Goal: Task Accomplishment & Management: Use online tool/utility

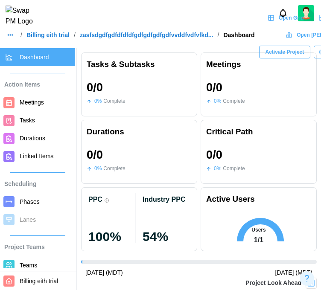
click at [34, 38] on link "Billing eith trial" at bounding box center [47, 35] width 43 height 6
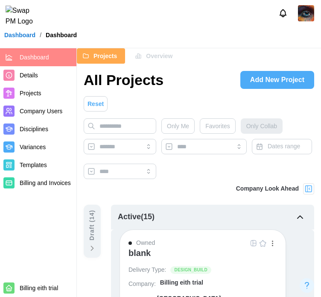
click at [305, 15] on img at bounding box center [306, 13] width 16 height 16
click at [298, 39] on div "My Profile" at bounding box center [300, 36] width 26 height 9
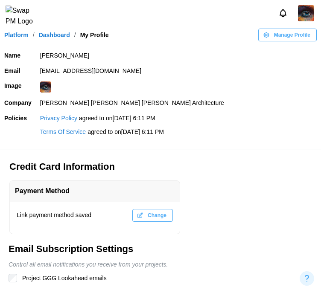
click at [46, 83] on img at bounding box center [45, 87] width 11 height 11
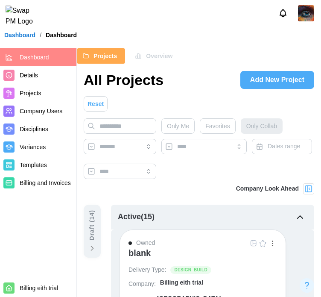
click at [31, 166] on span "Templates" at bounding box center [33, 164] width 27 height 7
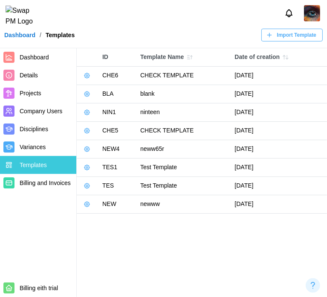
click at [87, 205] on icon "button" at bounding box center [87, 204] width 7 height 7
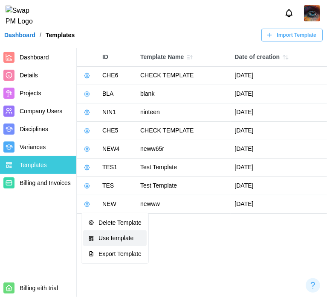
click at [108, 233] on button "Use template" at bounding box center [115, 237] width 64 height 15
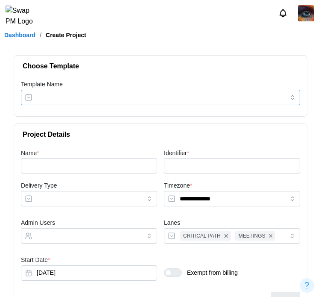
click at [95, 93] on input "Template Name" at bounding box center [160, 97] width 279 height 15
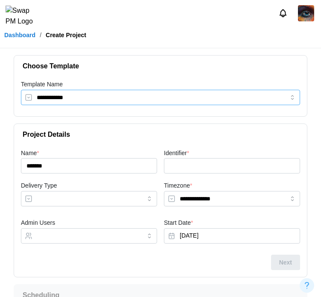
click at [136, 99] on input "**********" at bounding box center [160, 97] width 279 height 15
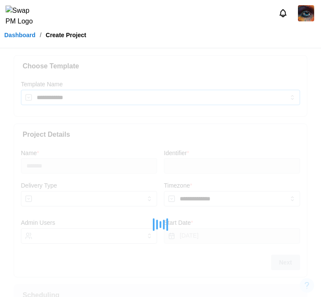
type input "*********"
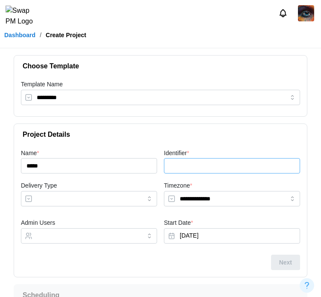
click at [184, 169] on input "Identifier *" at bounding box center [232, 165] width 136 height 15
paste input "****"
type input "****"
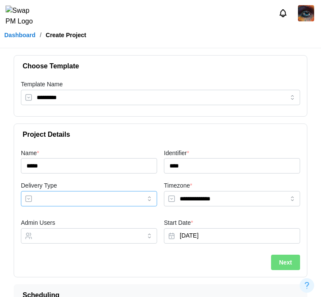
click at [94, 201] on input "Delivery Type" at bounding box center [89, 198] width 136 height 15
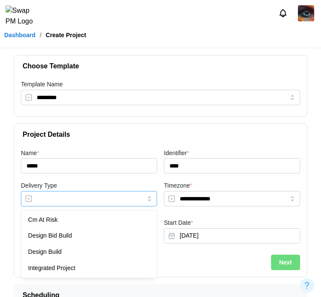
type input "**********"
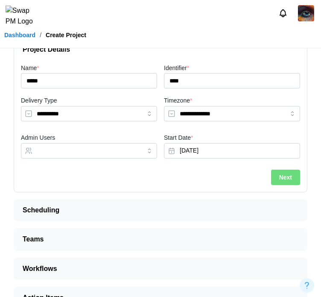
scroll to position [85, 0]
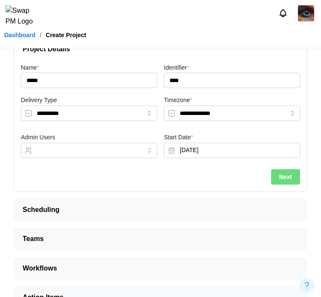
click at [278, 174] on button "Next" at bounding box center [285, 176] width 29 height 15
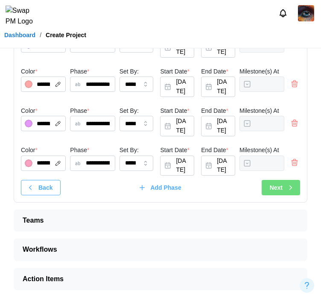
click at [284, 187] on div "Next" at bounding box center [282, 187] width 25 height 15
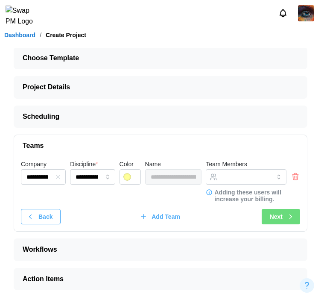
scroll to position [7, 0]
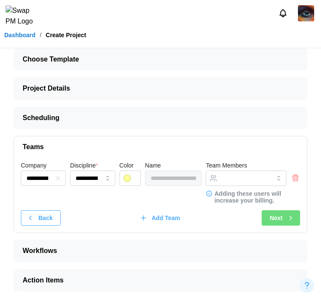
click at [296, 175] on icon "button" at bounding box center [295, 174] width 2 height 1
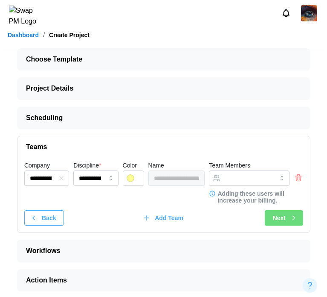
scroll to position [0, 0]
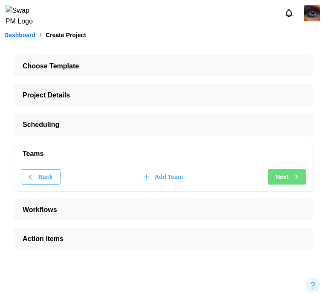
click at [289, 182] on span "Next" at bounding box center [282, 176] width 13 height 15
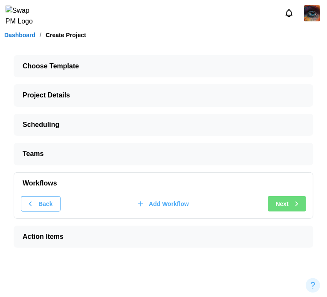
click at [301, 202] on button "Next" at bounding box center [287, 203] width 38 height 15
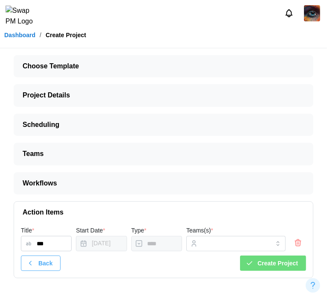
click at [297, 267] on span "Create Project" at bounding box center [278, 263] width 41 height 15
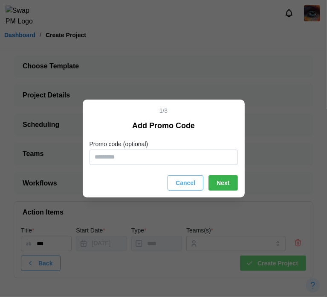
click at [225, 181] on span "Next" at bounding box center [223, 182] width 13 height 15
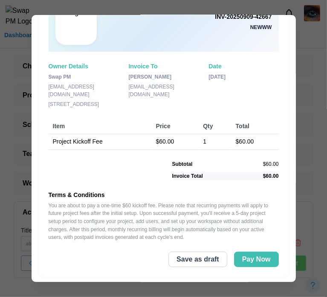
scroll to position [51, 0]
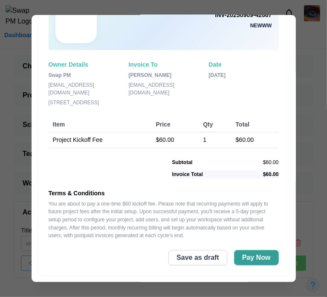
click at [252, 262] on span "Pay Now" at bounding box center [256, 257] width 29 height 15
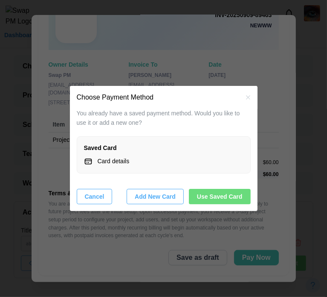
click at [205, 193] on span "Use Saved Card" at bounding box center [220, 196] width 46 height 15
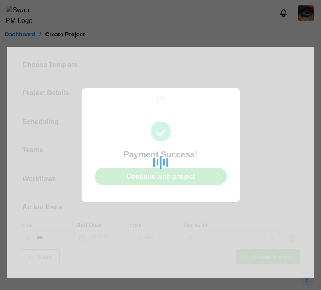
scroll to position [0, 0]
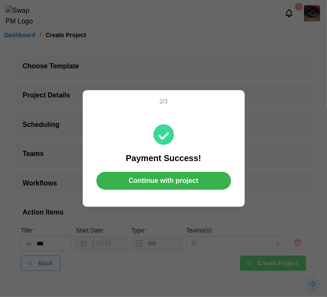
click at [193, 179] on span "Continue with project" at bounding box center [164, 180] width 70 height 17
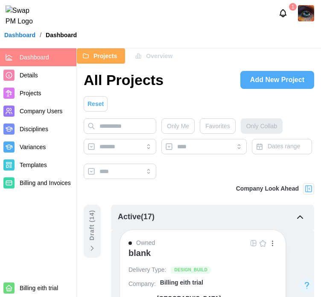
click at [30, 90] on span "Projects" at bounding box center [31, 93] width 22 height 7
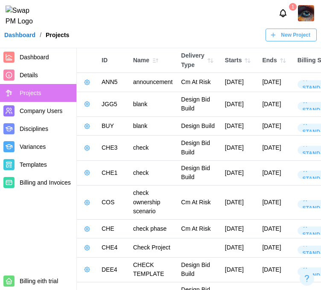
click at [248, 61] on icon "button" at bounding box center [249, 60] width 2 height 4
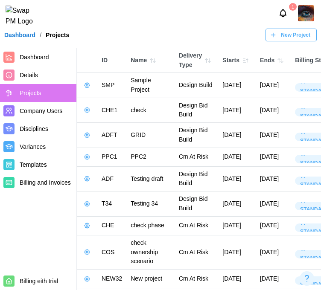
click at [248, 61] on button "button" at bounding box center [245, 61] width 12 height 12
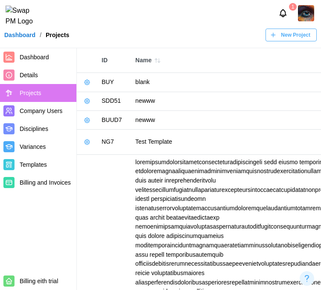
click at [88, 102] on icon "button" at bounding box center [87, 101] width 2 height 2
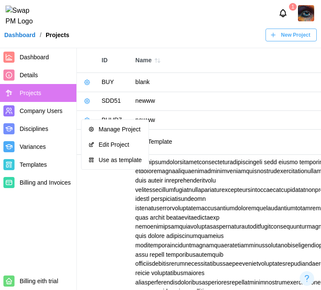
click at [212, 129] on td "newww" at bounding box center [289, 120] width 317 height 19
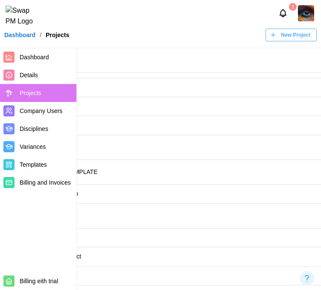
scroll to position [470, 0]
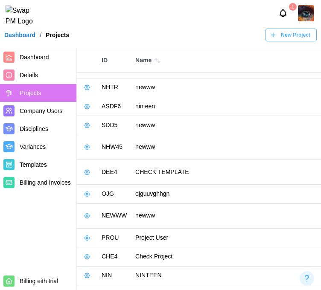
click at [90, 131] on button "button" at bounding box center [87, 126] width 12 height 12
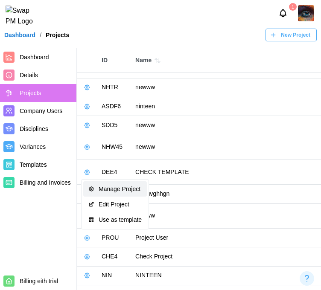
click at [119, 187] on div "Manage Project" at bounding box center [120, 189] width 43 height 7
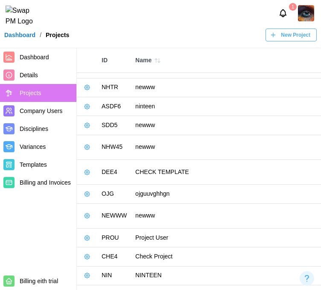
click at [89, 128] on icon "button" at bounding box center [87, 125] width 5 height 5
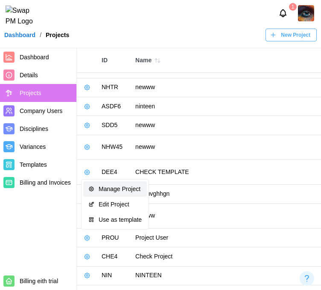
click at [128, 187] on div "Manage Project" at bounding box center [120, 189] width 43 height 7
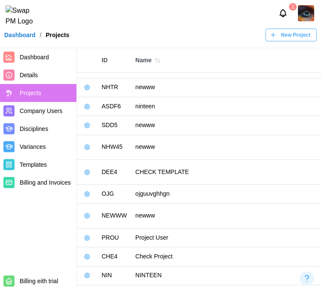
click at [85, 128] on icon "button" at bounding box center [87, 125] width 5 height 5
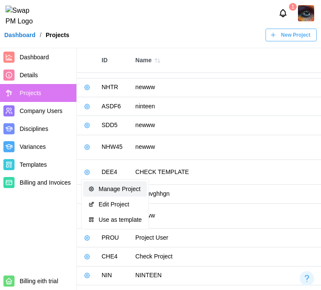
click at [101, 193] on div "Manage Project" at bounding box center [120, 189] width 43 height 7
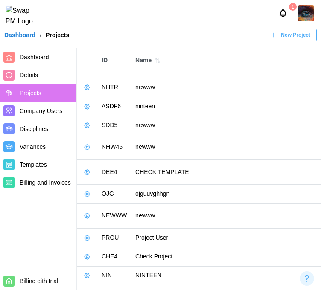
click at [43, 172] on link "Templates" at bounding box center [38, 165] width 76 height 18
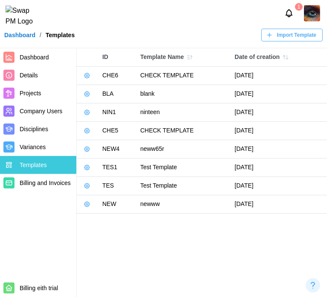
click at [86, 207] on button "button" at bounding box center [87, 204] width 12 height 12
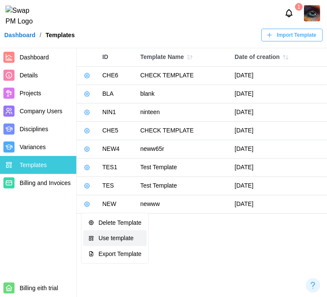
click at [104, 234] on div "Use template" at bounding box center [120, 237] width 43 height 7
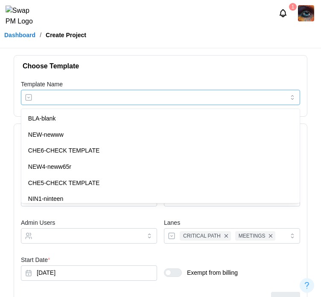
click at [29, 93] on input "Template Name" at bounding box center [160, 97] width 279 height 15
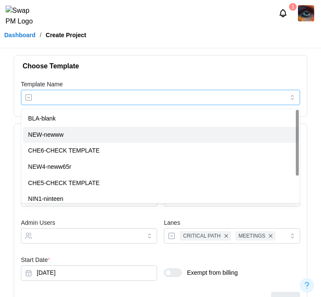
type input "*********"
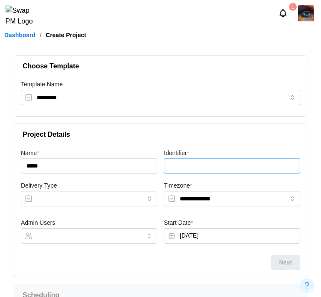
click at [172, 163] on input "Identifier *" at bounding box center [232, 165] width 136 height 15
paste input "****"
type input "****"
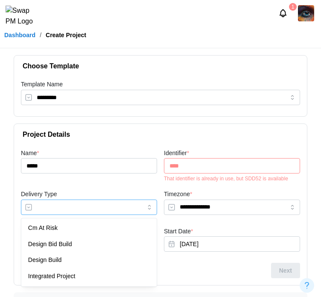
click at [70, 199] on input "Delivery Type" at bounding box center [89, 206] width 136 height 15
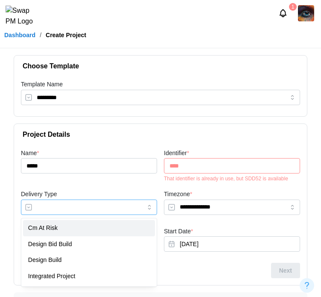
type input "**********"
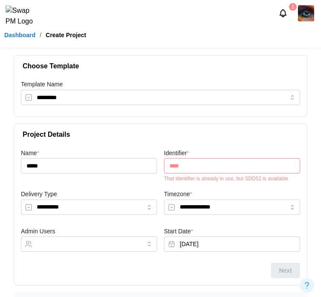
click at [200, 167] on input "****" at bounding box center [232, 165] width 136 height 15
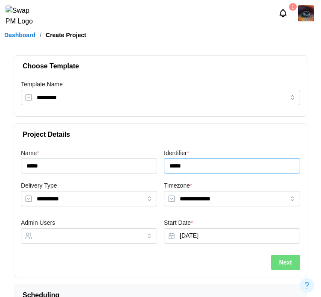
type input "*****"
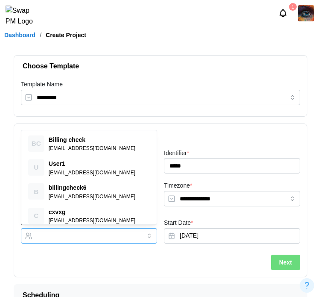
click at [67, 233] on input "Admin Users" at bounding box center [81, 235] width 89 height 7
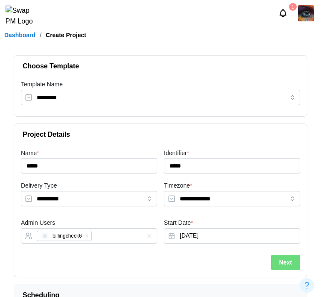
click at [204, 179] on div "**********" at bounding box center [231, 195] width 143 height 37
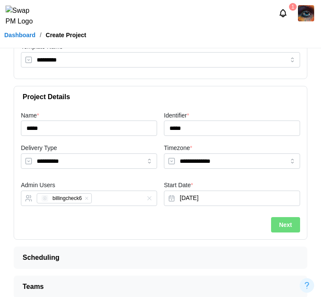
scroll to position [85, 0]
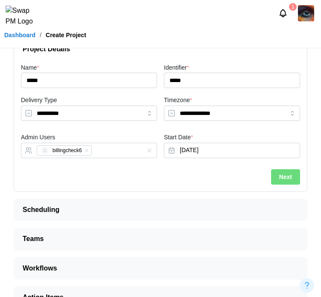
click at [283, 178] on span "Next" at bounding box center [285, 176] width 13 height 15
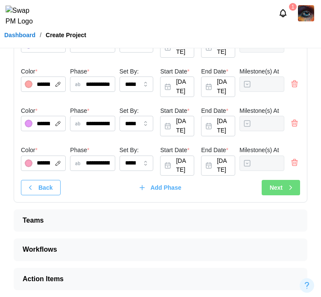
click at [289, 190] on icon "button" at bounding box center [291, 188] width 8 height 8
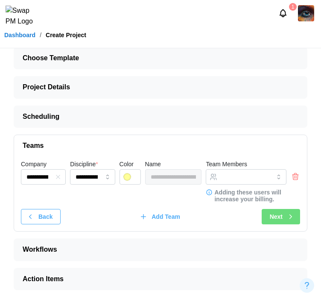
scroll to position [7, 0]
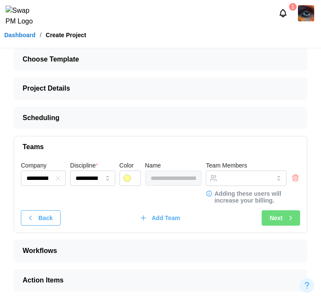
click at [299, 179] on icon "button" at bounding box center [295, 177] width 9 height 10
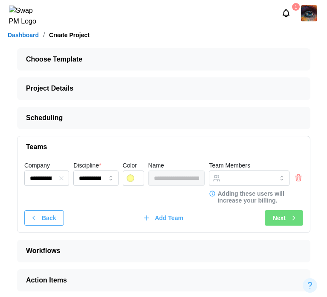
scroll to position [0, 0]
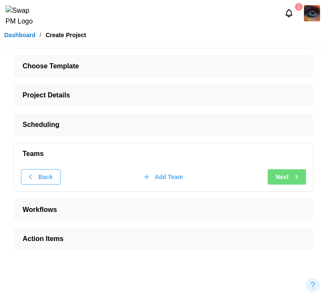
click at [285, 178] on span "Next" at bounding box center [282, 176] width 13 height 15
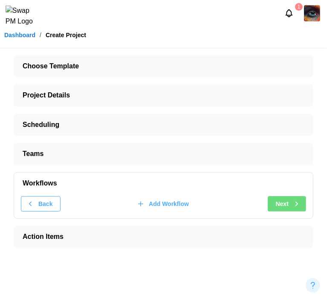
click at [288, 205] on span "Next" at bounding box center [282, 203] width 13 height 15
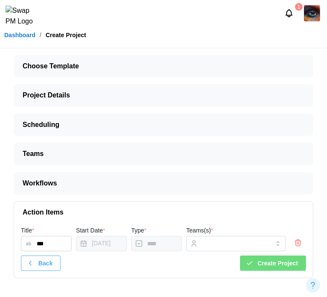
click at [289, 268] on span "Create Project" at bounding box center [278, 263] width 41 height 15
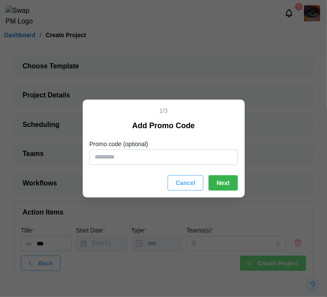
click at [219, 183] on span "Next" at bounding box center [223, 182] width 13 height 15
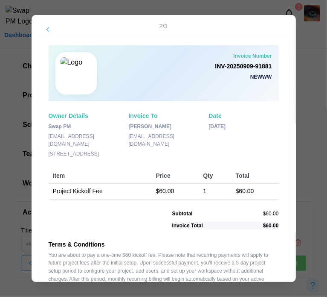
scroll to position [51, 0]
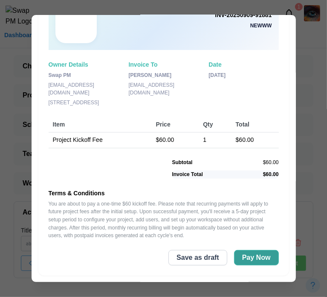
click at [253, 257] on span "Pay Now" at bounding box center [256, 257] width 29 height 15
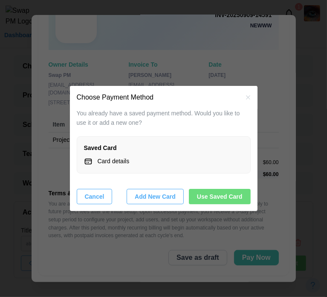
click at [230, 193] on span "Use Saved Card" at bounding box center [220, 196] width 46 height 15
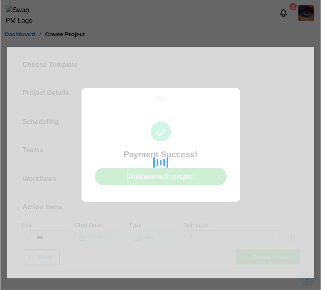
scroll to position [0, 0]
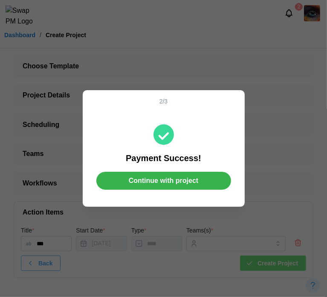
click at [175, 175] on span "Continue with project" at bounding box center [164, 180] width 70 height 17
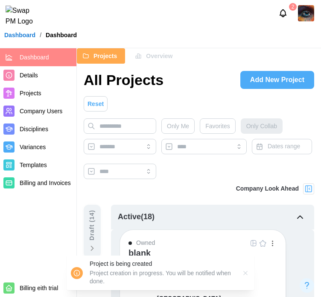
click at [39, 95] on span "Projects" at bounding box center [31, 93] width 22 height 7
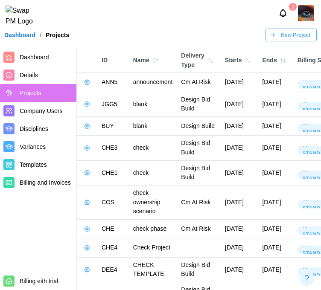
click at [245, 58] on icon "button" at bounding box center [247, 60] width 7 height 7
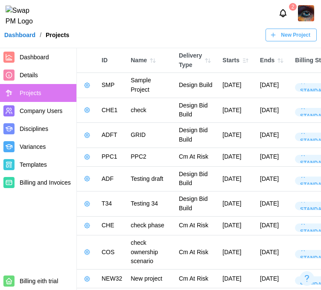
click at [245, 58] on icon "button" at bounding box center [245, 60] width 7 height 7
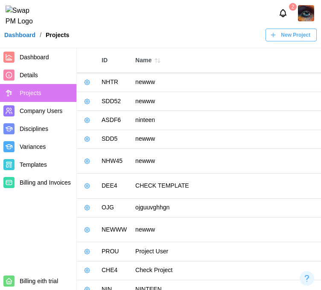
scroll to position [512, 0]
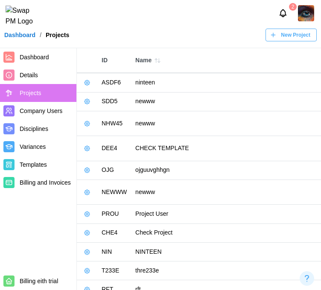
click at [82, 70] on button "button" at bounding box center [87, 64] width 12 height 12
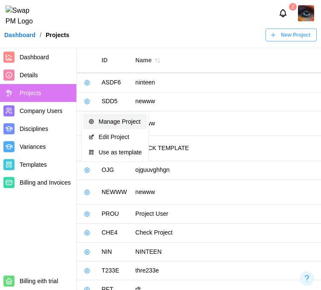
click at [96, 114] on button "Manage Project" at bounding box center [115, 121] width 64 height 15
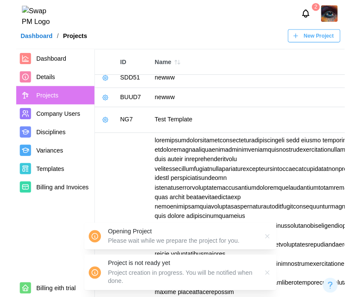
scroll to position [0, 0]
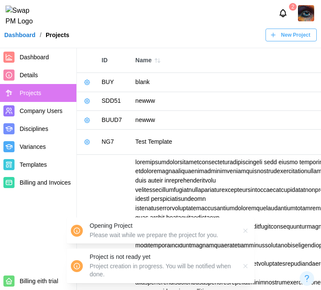
click at [88, 105] on icon "button" at bounding box center [87, 101] width 7 height 7
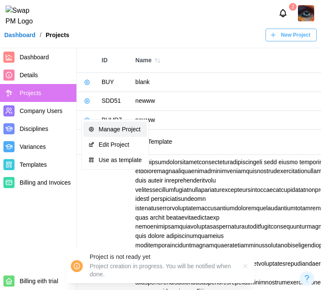
click at [101, 127] on div "Manage Project" at bounding box center [120, 129] width 43 height 7
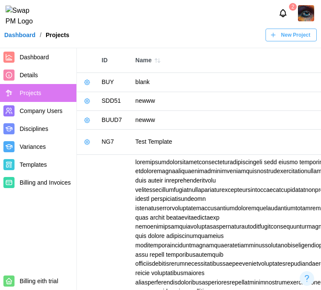
click at [34, 60] on span "Dashboard" at bounding box center [34, 57] width 29 height 7
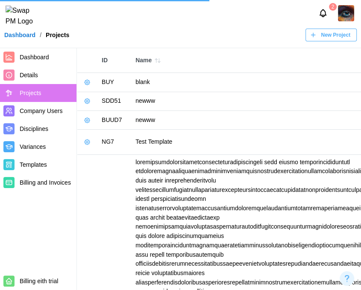
drag, startPoint x: 359, startPoint y: 121, endPoint x: 256, endPoint y: 10, distance: 151.6
click at [256, 10] on div "2" at bounding box center [180, 13] width 361 height 26
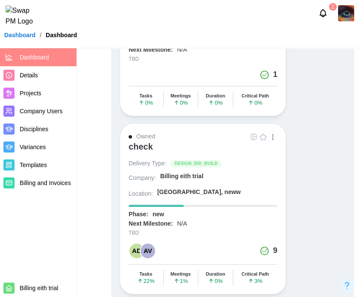
scroll to position [299, 0]
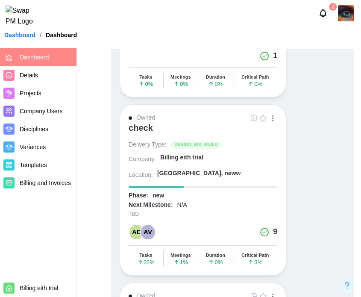
click at [143, 129] on div "check" at bounding box center [140, 128] width 24 height 10
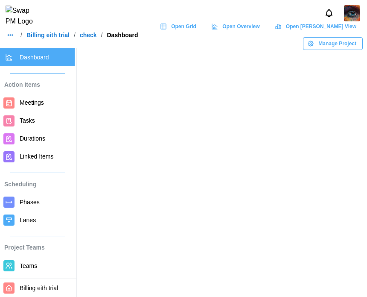
click at [196, 32] on span "Open Grid" at bounding box center [183, 26] width 25 height 12
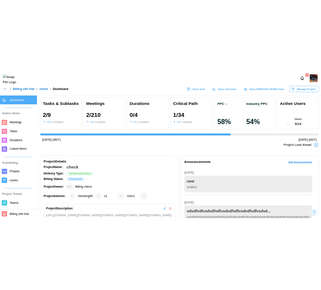
scroll to position [0, 505]
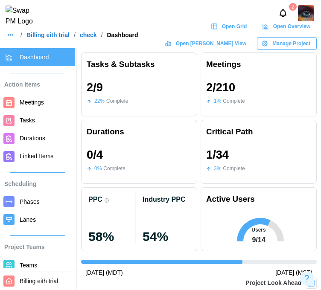
click at [30, 106] on span "Meetings" at bounding box center [32, 102] width 24 height 7
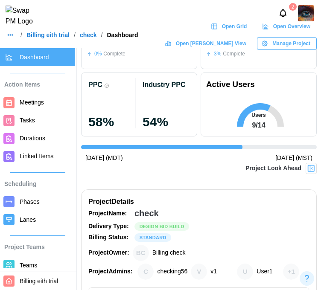
scroll to position [128, 0]
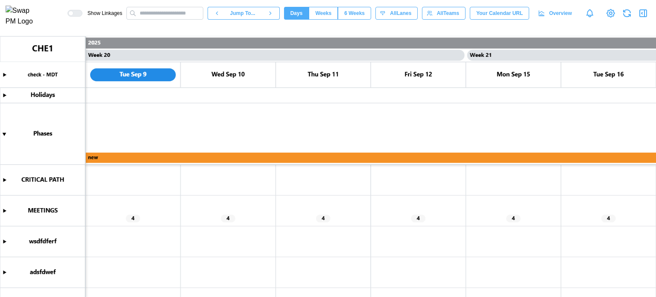
scroll to position [0, 9124]
click at [4, 211] on canvas at bounding box center [328, 166] width 656 height 260
click at [5, 211] on canvas at bounding box center [328, 166] width 656 height 260
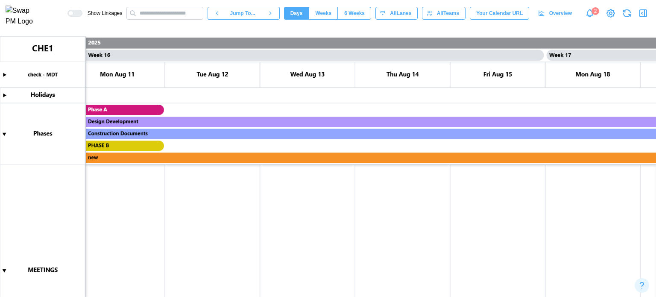
scroll to position [271, 0]
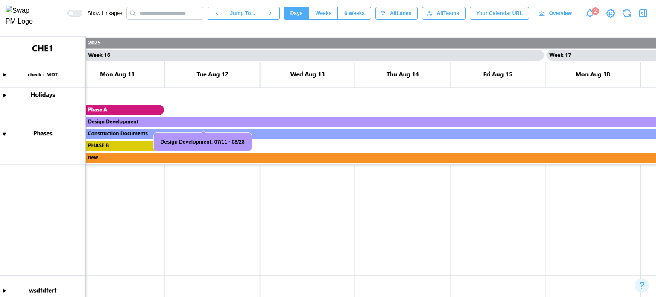
click at [4, 134] on canvas at bounding box center [328, 166] width 656 height 260
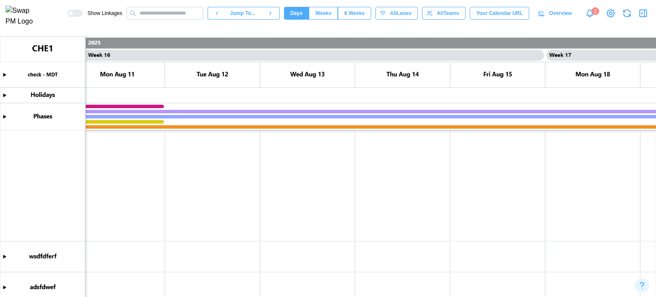
scroll to position [357, 0]
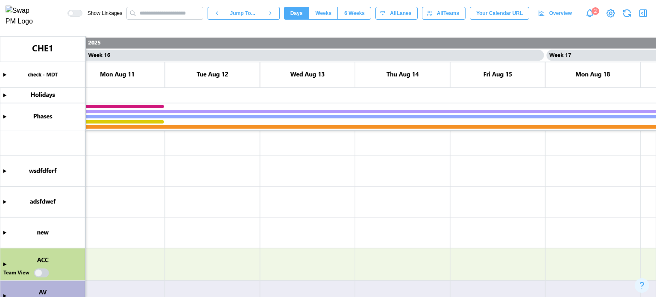
click at [3, 169] on canvas at bounding box center [328, 166] width 656 height 260
click at [108, 181] on canvas at bounding box center [328, 166] width 656 height 260
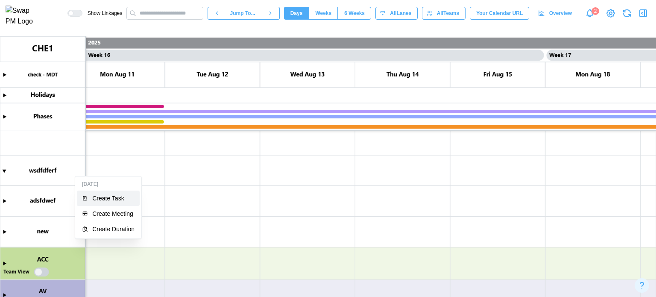
click at [111, 193] on button "Create Task" at bounding box center [108, 197] width 63 height 15
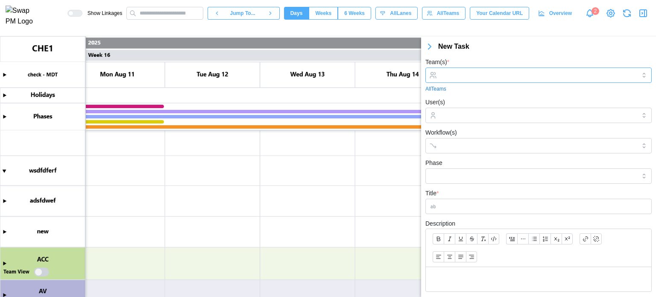
click at [493, 73] on input "Team(s) *" at bounding box center [538, 75] width 195 height 7
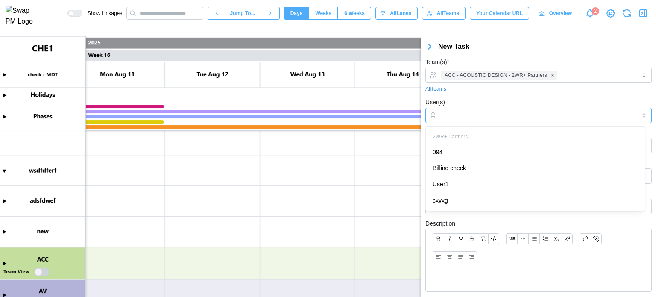
click at [469, 113] on input "User(s)" at bounding box center [538, 115] width 195 height 7
click at [504, 99] on div "User(s) 094 User1" at bounding box center [538, 110] width 226 height 26
click at [479, 146] on input "Workflow(s)" at bounding box center [530, 145] width 179 height 7
click at [446, 191] on div "Title *" at bounding box center [538, 201] width 226 height 26
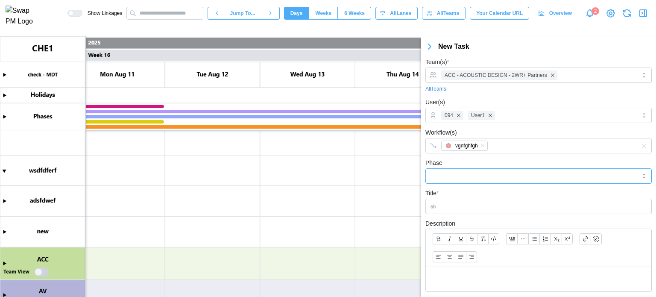
click at [458, 174] on input "Phase" at bounding box center [538, 175] width 226 height 15
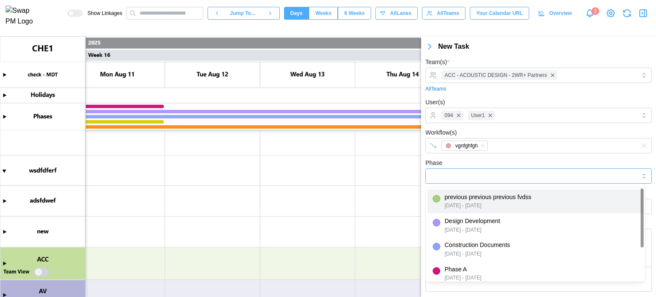
type input "**********"
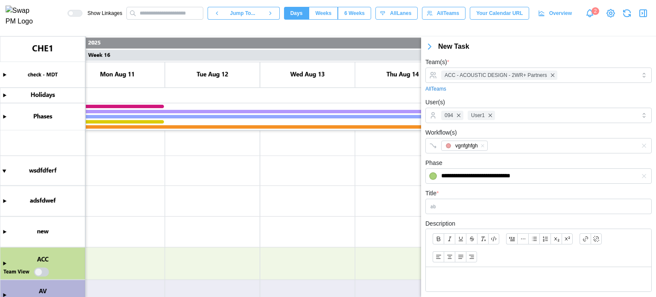
click at [446, 214] on form "**********" at bounding box center [538, 213] width 226 height 312
click at [452, 209] on input "Title *" at bounding box center [538, 205] width 226 height 15
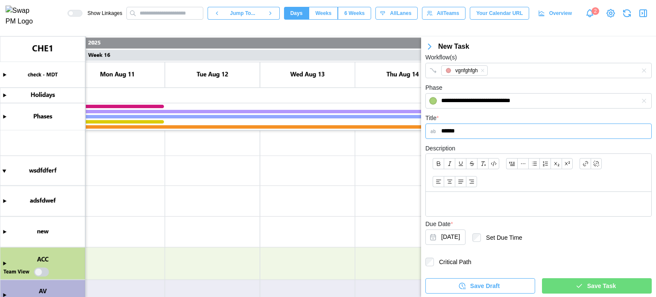
type input "******"
click at [582, 284] on div "Save Task" at bounding box center [595, 285] width 96 height 15
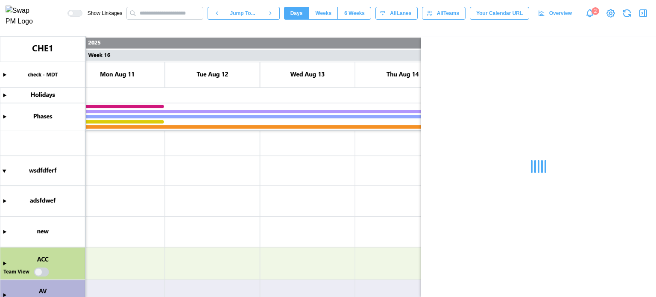
scroll to position [0, 0]
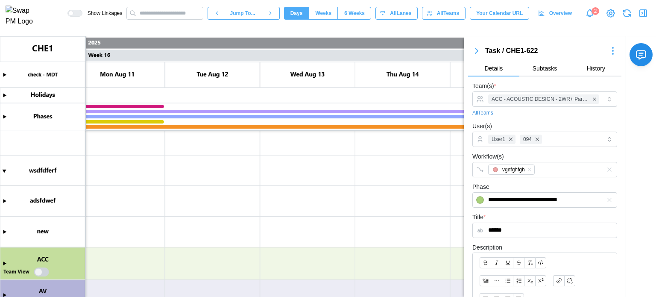
click at [6, 198] on canvas at bounding box center [328, 166] width 656 height 260
click at [4, 201] on canvas at bounding box center [328, 166] width 656 height 260
click at [200, 205] on canvas at bounding box center [328, 166] width 656 height 260
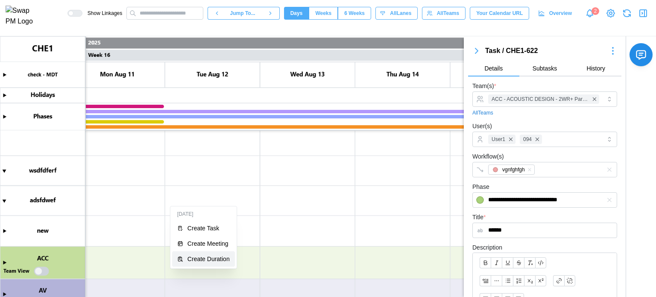
click at [208, 255] on div "Create Duration" at bounding box center [208, 258] width 42 height 7
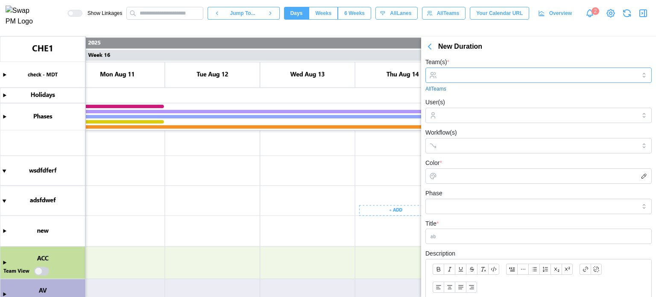
click at [478, 75] on input "Team(s) *" at bounding box center [538, 75] width 195 height 7
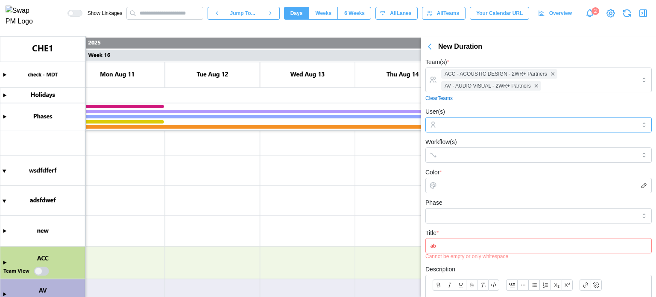
click at [464, 130] on div at bounding box center [537, 124] width 197 height 15
click at [485, 112] on div "User(s) 094 Billing check Billing check" at bounding box center [538, 119] width 226 height 26
click at [472, 160] on div at bounding box center [529, 155] width 181 height 15
click at [448, 197] on div "Phase" at bounding box center [538, 210] width 226 height 26
click at [458, 178] on input "Color *" at bounding box center [538, 185] width 226 height 15
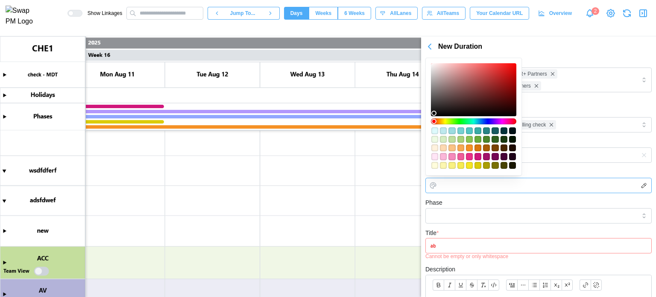
click at [454, 158] on div "#f58abb" at bounding box center [451, 156] width 7 height 7
type input "*******"
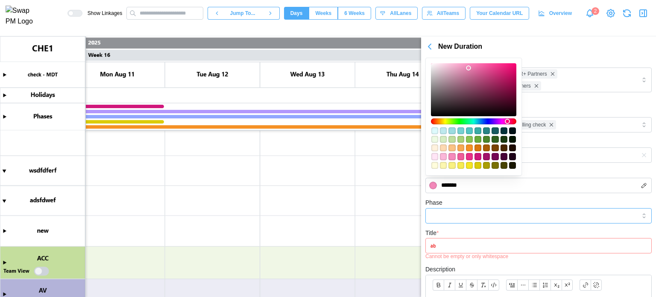
click at [473, 215] on input "Phase" at bounding box center [538, 215] width 226 height 15
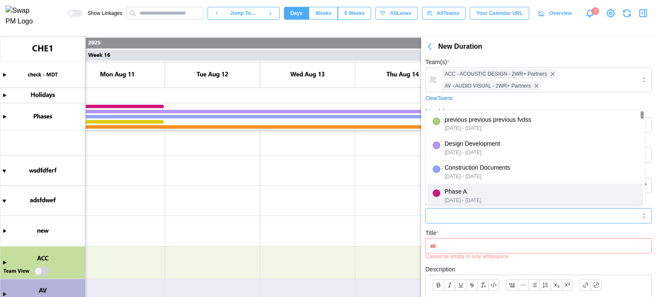
type input "*******"
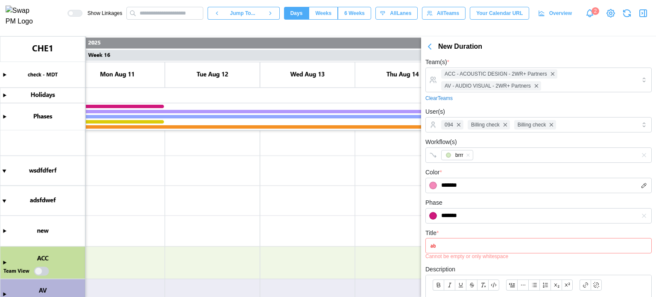
click at [452, 244] on input "Title *" at bounding box center [538, 245] width 226 height 15
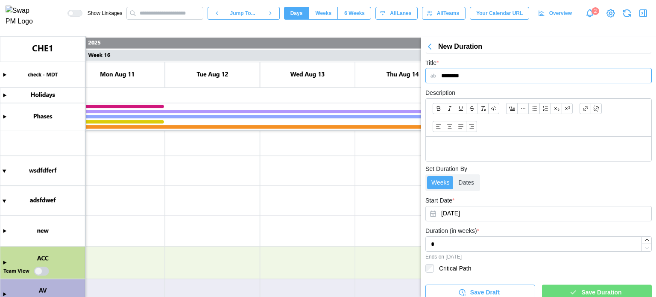
scroll to position [177, 0]
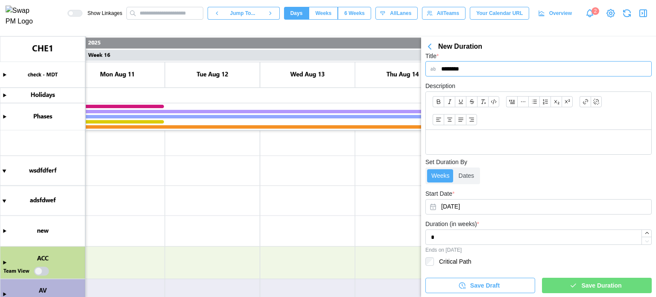
type input "********"
click at [468, 210] on button "Aug 12, 2025" at bounding box center [538, 206] width 226 height 15
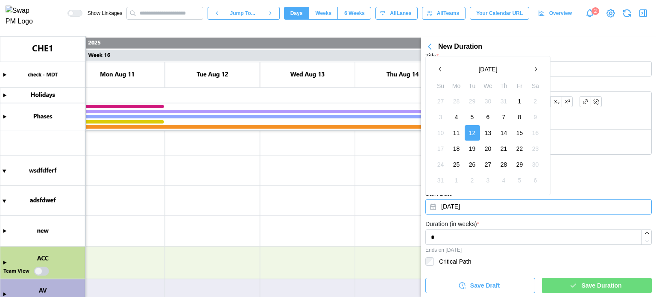
click at [501, 220] on div "Duration (in weeks) * * Ends on Aug 19, 2025" at bounding box center [538, 236] width 226 height 34
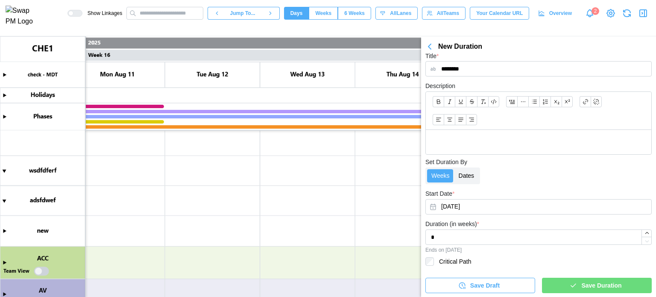
click at [465, 181] on label "Dates" at bounding box center [466, 176] width 24 height 14
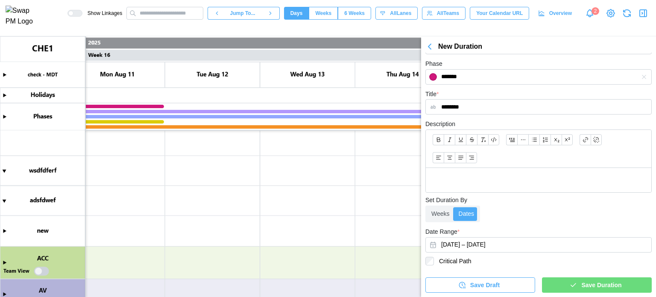
scroll to position [138, 0]
click at [455, 247] on button "August 12, 2025 – August 19, 2025" at bounding box center [538, 244] width 226 height 15
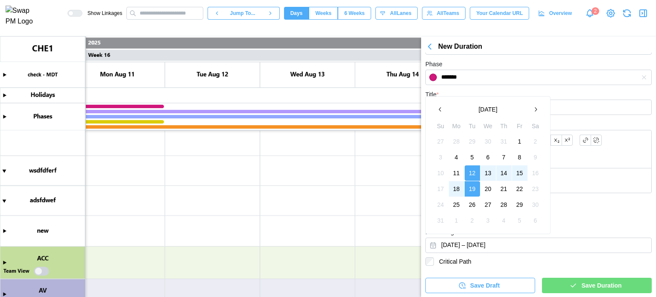
click at [476, 171] on button "12" at bounding box center [471, 172] width 15 height 15
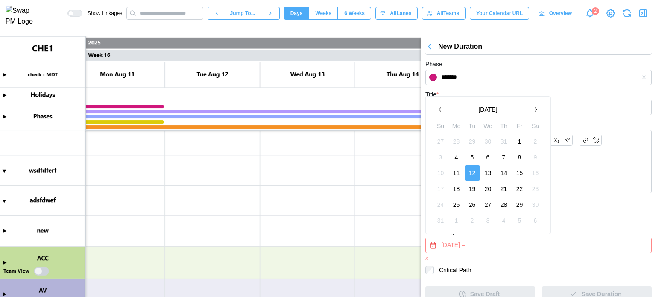
click at [476, 171] on button "12" at bounding box center [471, 172] width 15 height 15
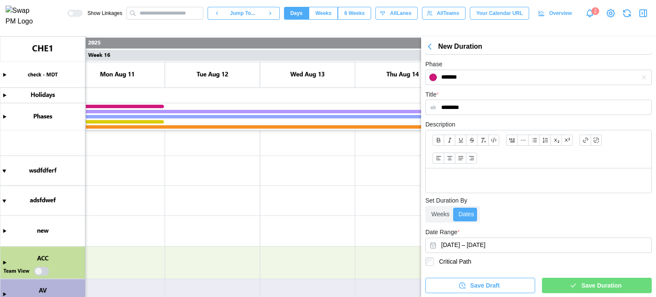
click at [567, 292] on button "Save Duration" at bounding box center [597, 284] width 110 height 15
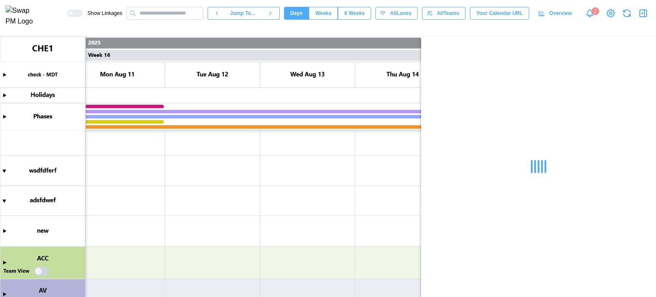
scroll to position [0, 0]
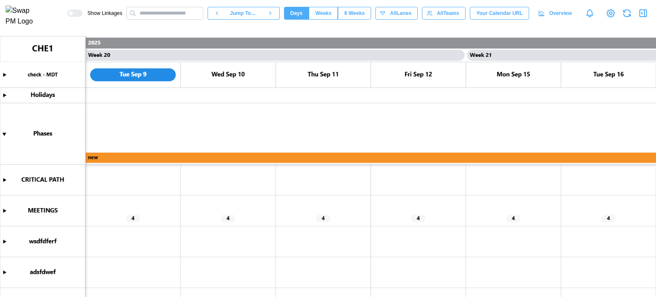
scroll to position [0, 9124]
click at [143, 246] on canvas at bounding box center [328, 166] width 656 height 260
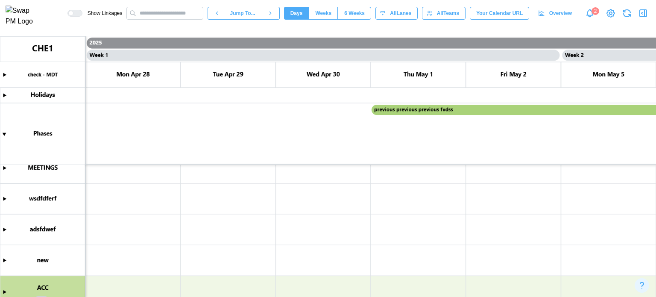
scroll to position [90, 0]
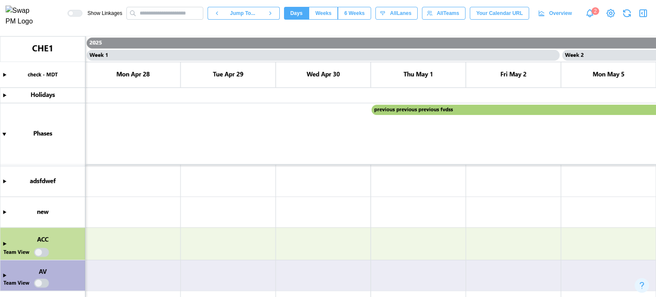
click at [4, 210] on canvas at bounding box center [328, 166] width 656 height 260
click at [645, 15] on icon "button" at bounding box center [643, 13] width 10 height 10
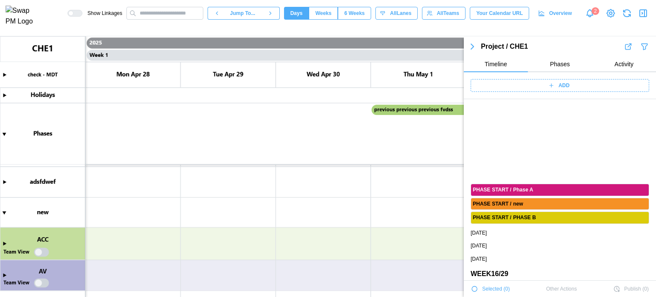
scroll to position [1378, 0]
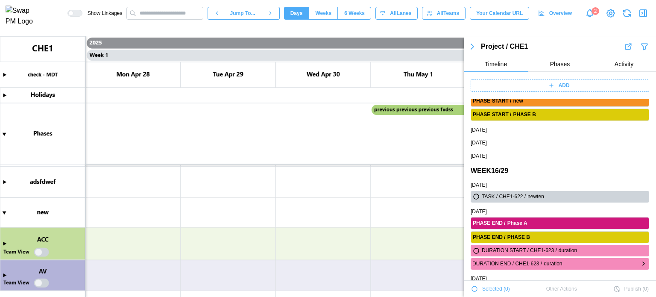
click at [640, 262] on icon "button" at bounding box center [643, 263] width 7 height 10
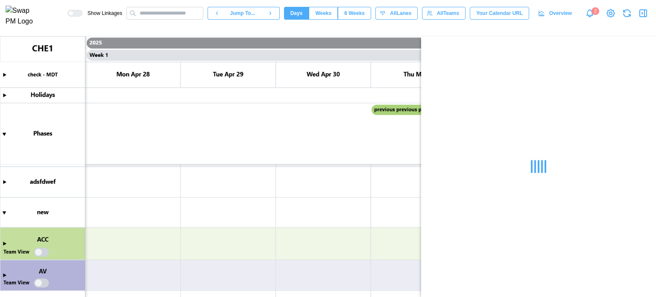
scroll to position [0, 0]
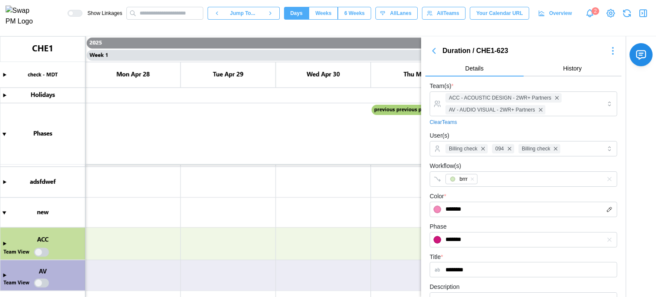
click at [607, 50] on icon "button" at bounding box center [612, 51] width 10 height 10
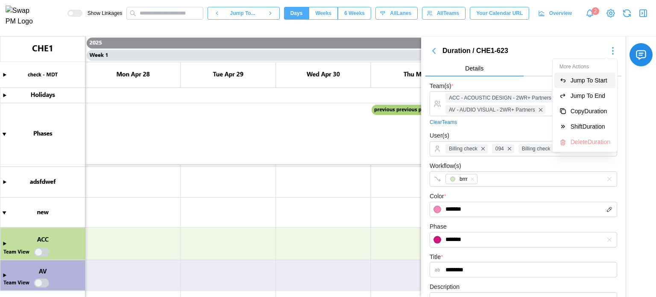
click at [595, 77] on div "Jump To Start" at bounding box center [590, 80] width 40 height 7
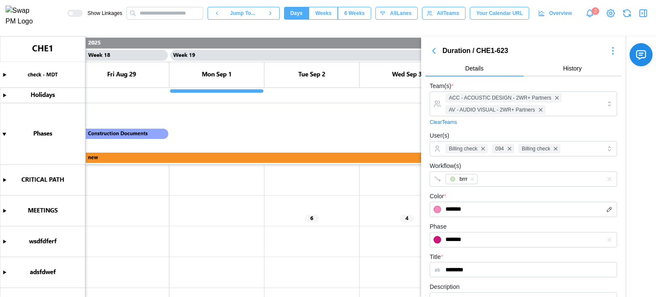
scroll to position [0, 8524]
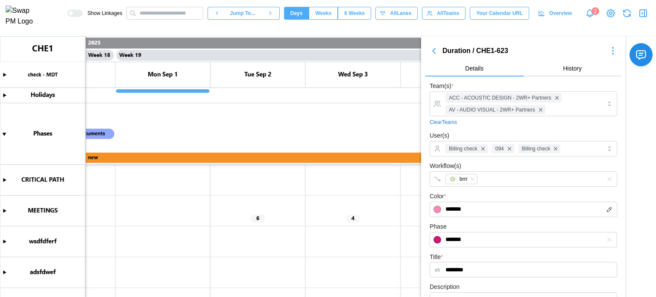
click at [3, 210] on canvas at bounding box center [328, 166] width 656 height 260
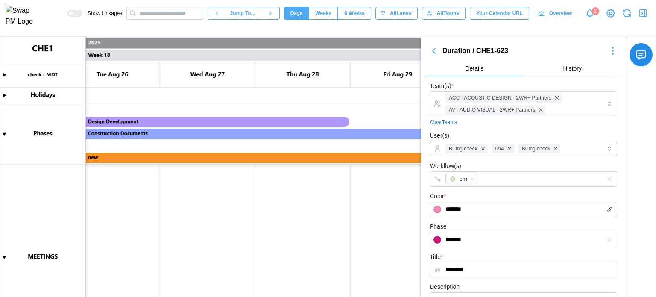
scroll to position [0, 7693]
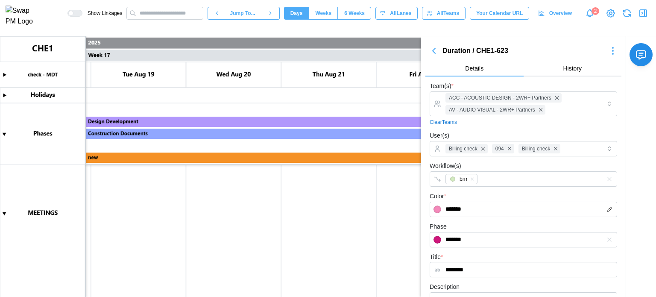
click at [5, 224] on canvas at bounding box center [328, 166] width 656 height 260
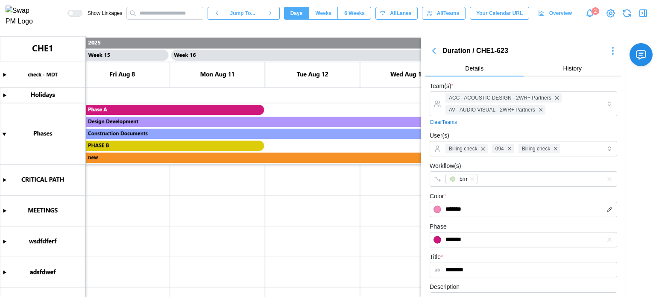
scroll to position [0, 6940]
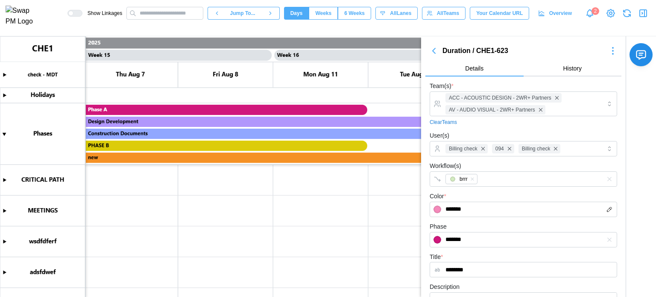
click at [435, 50] on icon "button" at bounding box center [433, 50] width 3 height 5
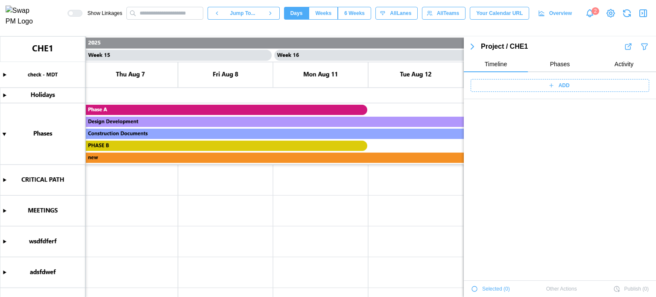
scroll to position [1552, 0]
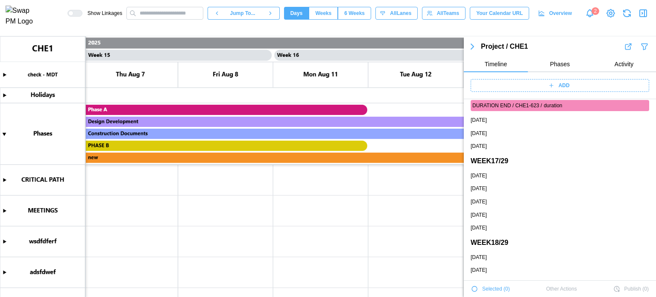
click at [521, 82] on div "ADD" at bounding box center [559, 85] width 168 height 12
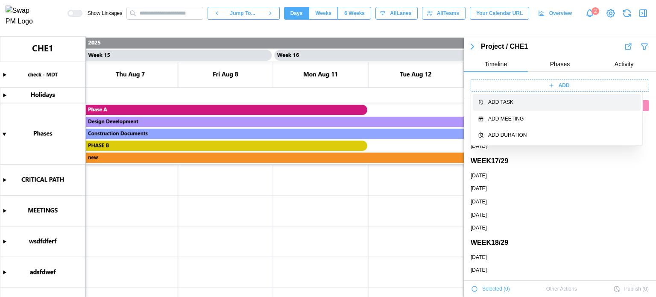
click at [516, 105] on div "Add Task" at bounding box center [561, 102] width 147 height 8
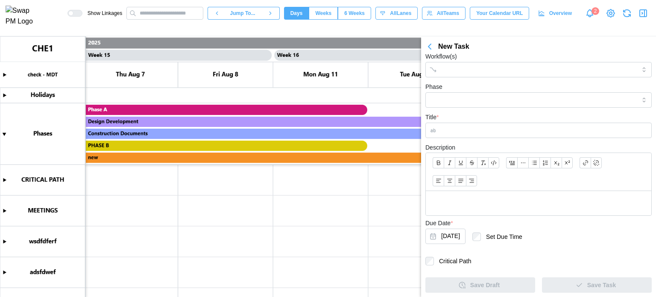
scroll to position [51, 0]
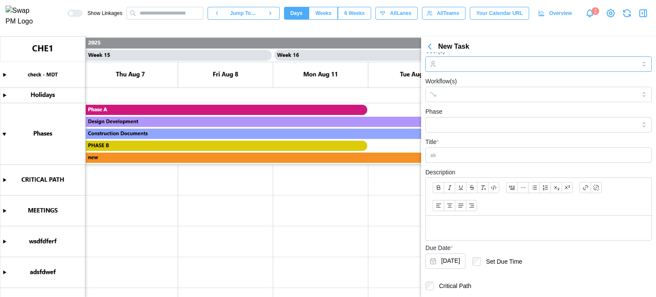
click at [489, 64] on input "User(s)" at bounding box center [538, 64] width 195 height 7
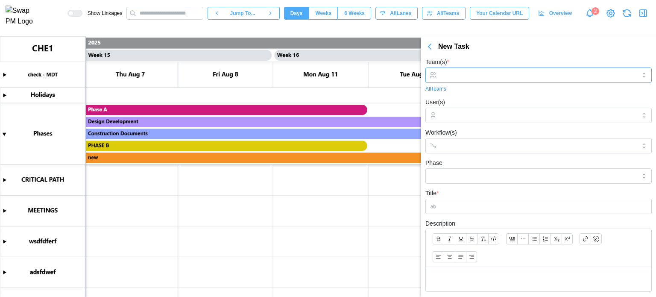
click at [464, 72] on input "Team(s) *" at bounding box center [538, 75] width 195 height 7
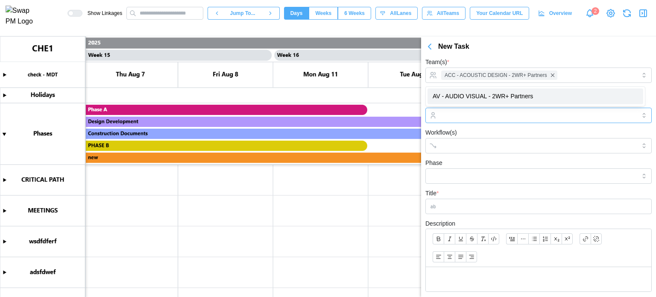
click at [466, 120] on div at bounding box center [537, 115] width 197 height 15
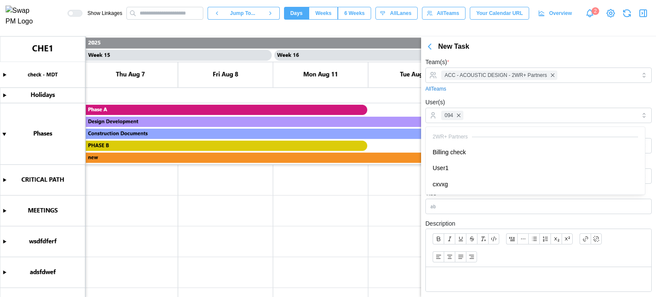
click at [487, 97] on div "User(s) 094" at bounding box center [538, 110] width 226 height 26
click at [473, 149] on div at bounding box center [529, 145] width 181 height 15
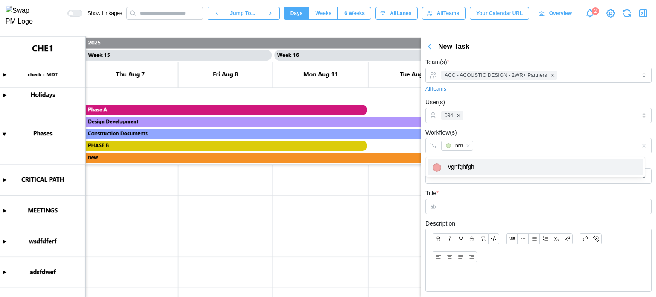
click at [456, 192] on div "Title *" at bounding box center [538, 201] width 226 height 26
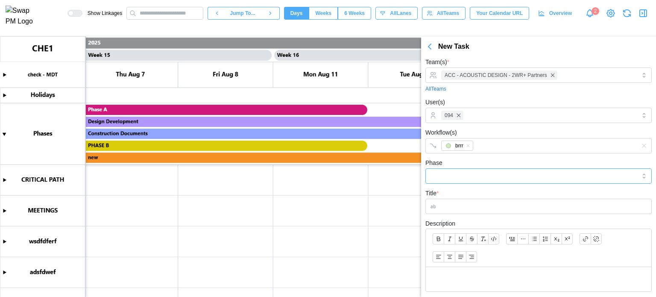
click at [466, 175] on input "Phase" at bounding box center [538, 175] width 226 height 15
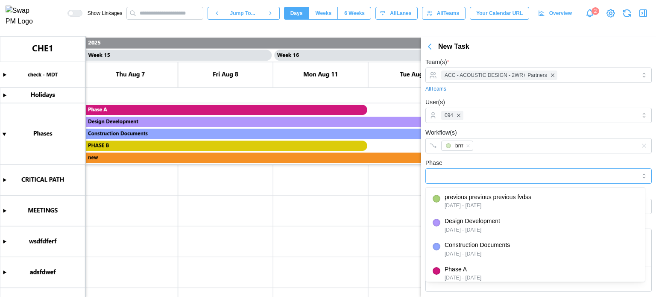
type input "**********"
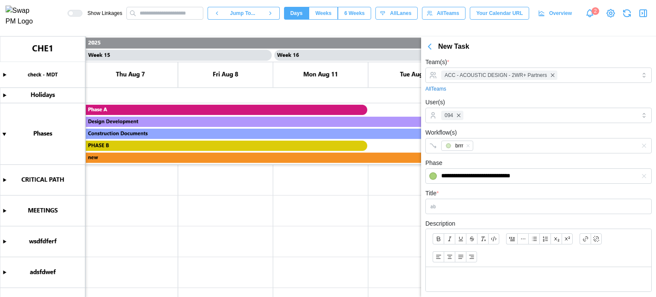
click at [499, 163] on div "**********" at bounding box center [538, 171] width 226 height 26
click at [470, 204] on input "Title *" at bounding box center [538, 205] width 226 height 15
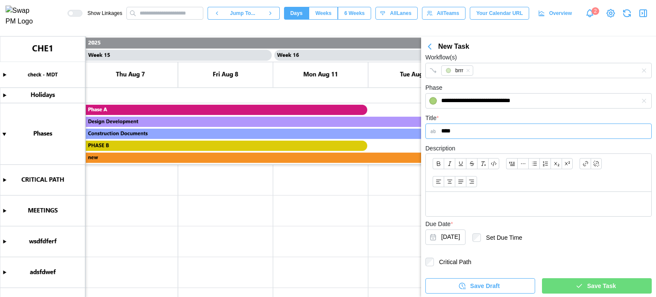
type input "****"
click at [452, 235] on button "Sep 9, 2025" at bounding box center [445, 236] width 40 height 15
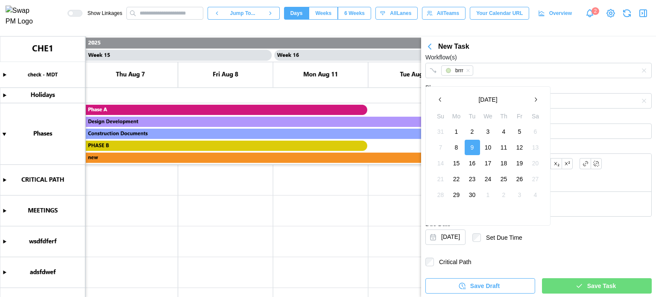
click at [443, 99] on icon "button" at bounding box center [440, 99] width 7 height 7
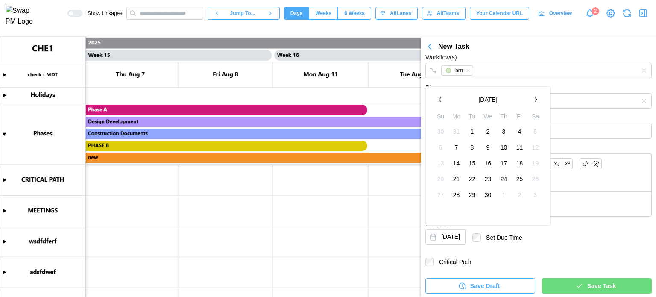
click at [473, 196] on button "29" at bounding box center [471, 194] width 15 height 15
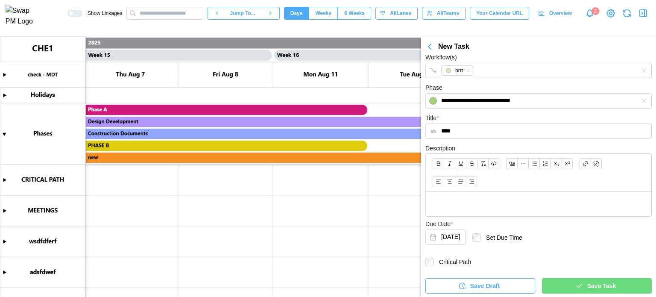
click at [587, 281] on span "Save Task" at bounding box center [601, 285] width 29 height 15
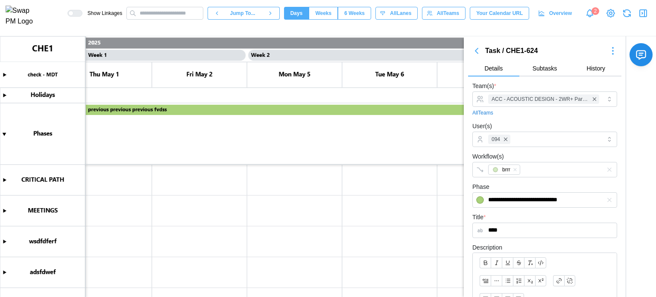
scroll to position [0, 0]
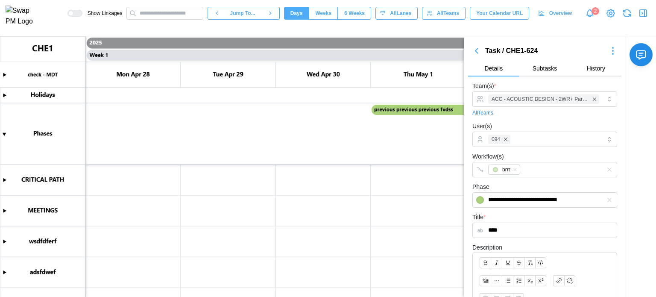
click at [607, 53] on icon "button" at bounding box center [612, 51] width 10 height 10
click at [586, 80] on div "Jump To Date" at bounding box center [594, 80] width 37 height 7
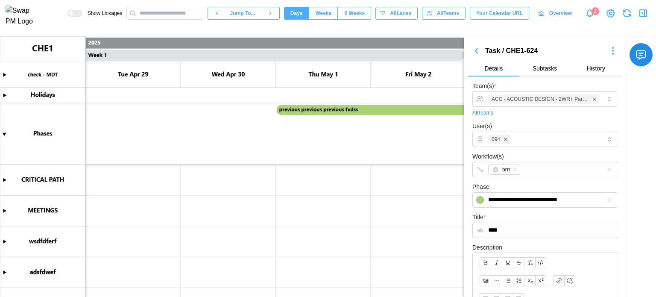
click at [623, 13] on icon "button" at bounding box center [626, 11] width 7 height 3
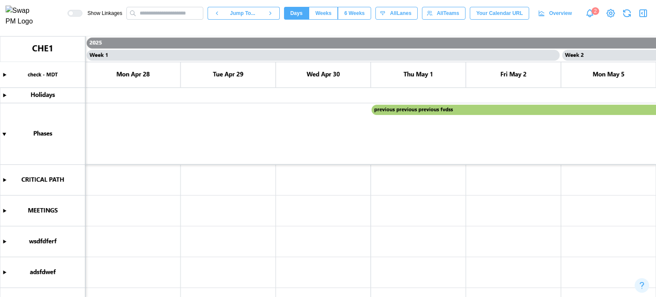
click at [5, 209] on canvas at bounding box center [328, 166] width 656 height 260
click at [442, 181] on canvas at bounding box center [328, 166] width 656 height 260
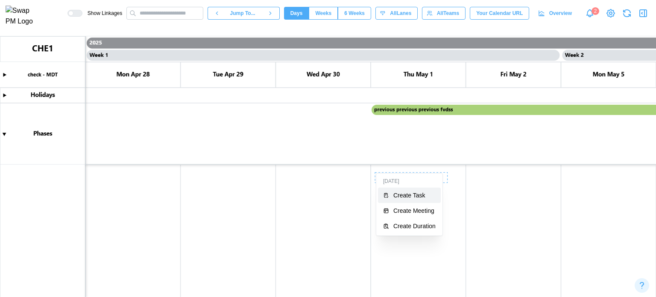
click at [423, 198] on button "Create Task" at bounding box center [409, 194] width 63 height 15
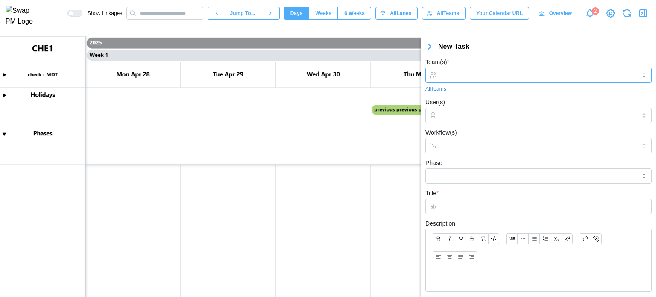
click at [492, 77] on input "Team(s) *" at bounding box center [538, 75] width 195 height 7
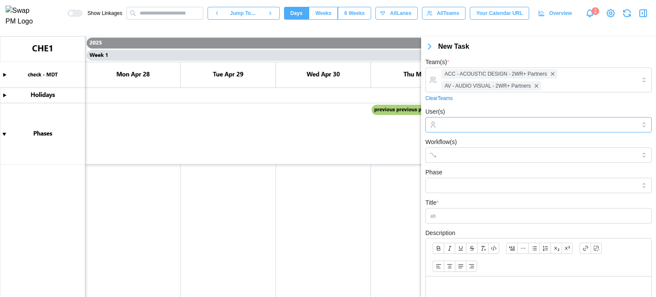
click at [456, 123] on input "User(s)" at bounding box center [538, 124] width 195 height 7
click at [490, 104] on form "Team(s) * ACC - ACOUSTIC DESIGN - 2WR+ Partners AV - AUDIO VISUAL - 2WR+ Partne…" at bounding box center [538, 217] width 226 height 321
click at [480, 148] on div at bounding box center [529, 155] width 181 height 15
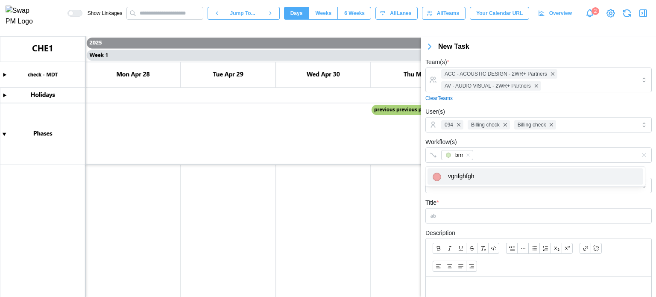
click at [464, 193] on form "Team(s) * ACC - ACOUSTIC DESIGN - 2WR+ Partners AV - AUDIO VISUAL - 2WR+ Partne…" at bounding box center [538, 217] width 226 height 321
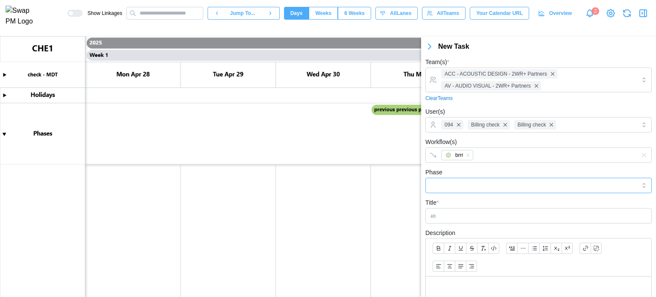
click at [463, 187] on input "Phase" at bounding box center [538, 185] width 226 height 15
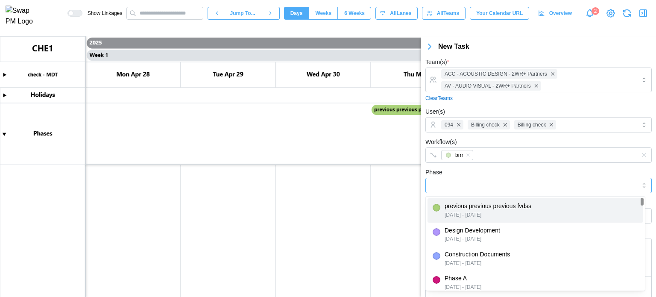
type input "**********"
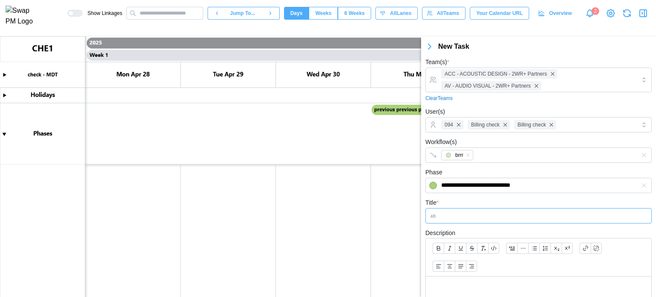
click at [465, 218] on input "Title *" at bounding box center [538, 215] width 226 height 15
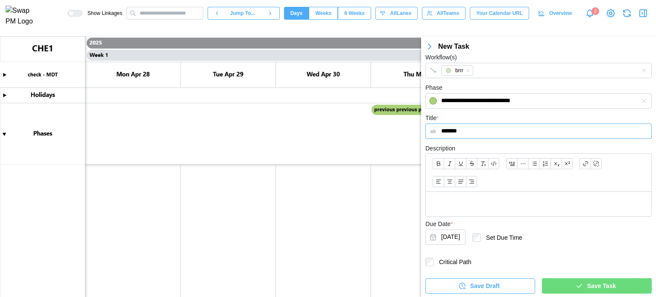
type input "*******"
click at [477, 189] on div at bounding box center [538, 173] width 225 height 38
click at [487, 215] on div at bounding box center [538, 204] width 225 height 24
click at [560, 286] on div "Save Task" at bounding box center [595, 285] width 96 height 15
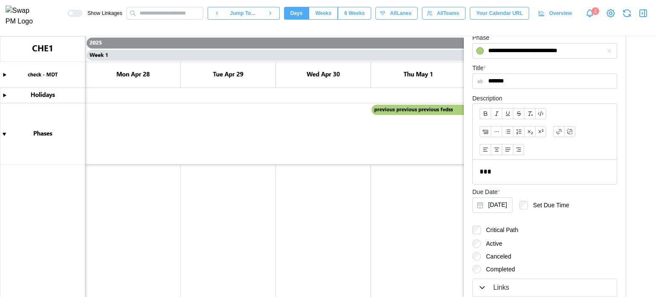
scroll to position [0, 0]
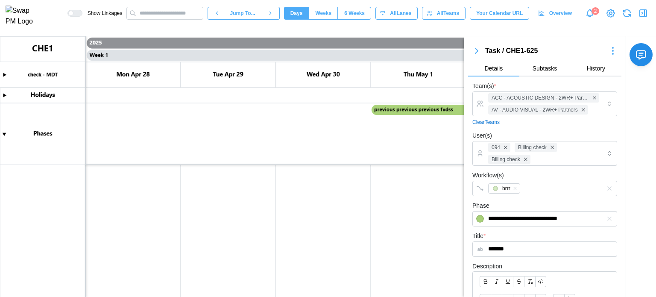
click at [410, 208] on canvas at bounding box center [328, 166] width 656 height 260
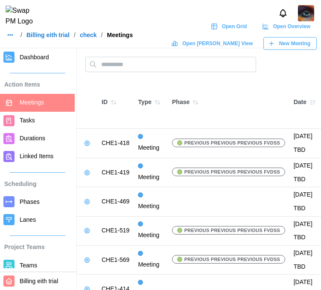
click at [29, 58] on span "Dashboard" at bounding box center [34, 57] width 29 height 7
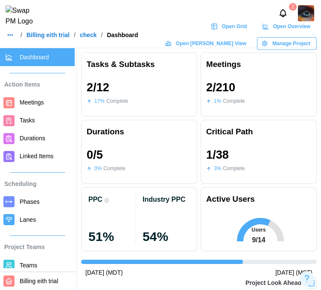
click at [222, 32] on span "Open Grid" at bounding box center [234, 26] width 25 height 12
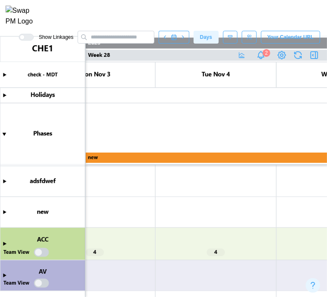
scroll to position [0, 17317]
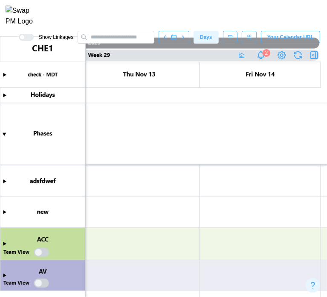
click at [185, 220] on canvas at bounding box center [163, 166] width 327 height 260
click at [316, 58] on icon "button" at bounding box center [316, 55] width 0 height 7
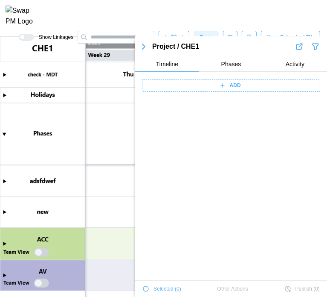
scroll to position [2482, 0]
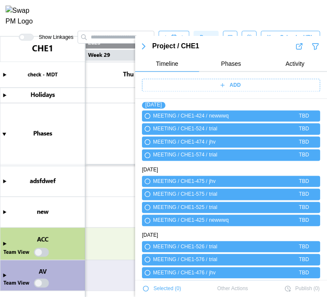
click at [146, 285] on div "Selected ( 0 )" at bounding box center [162, 289] width 39 height 12
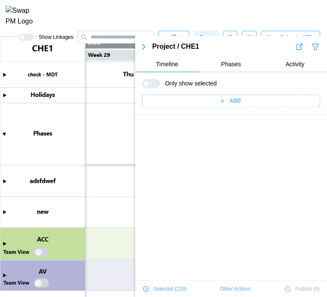
scroll to position [3871, 0]
